Goal: Find specific page/section: Find specific page/section

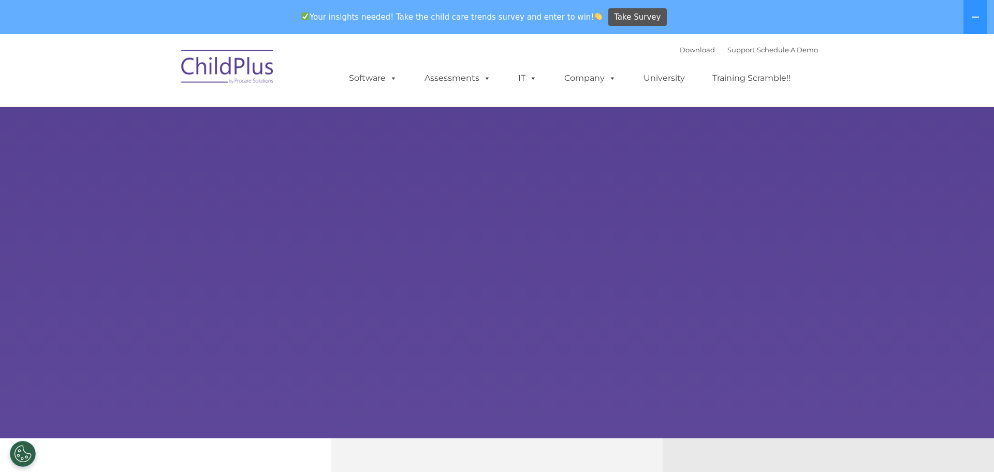
select select "MEDIUM"
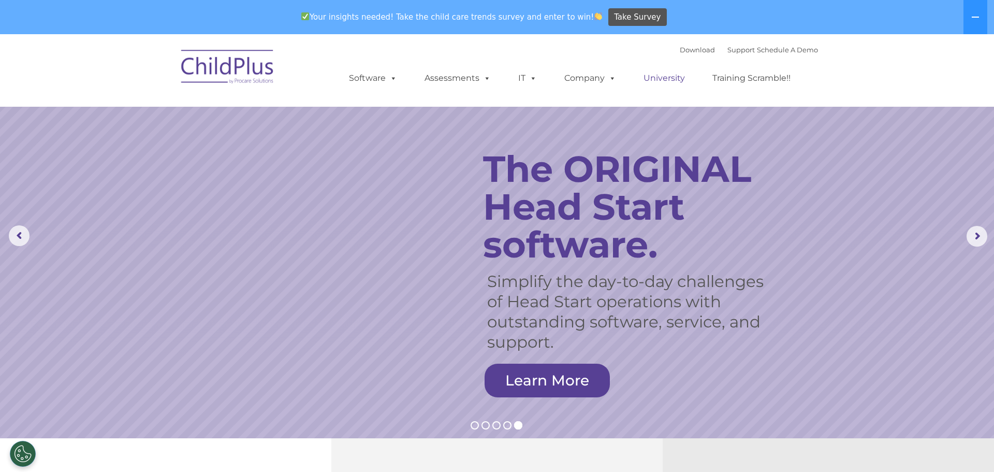
click at [664, 76] on link "University" at bounding box center [664, 78] width 62 height 21
